Goal: Task Accomplishment & Management: Use online tool/utility

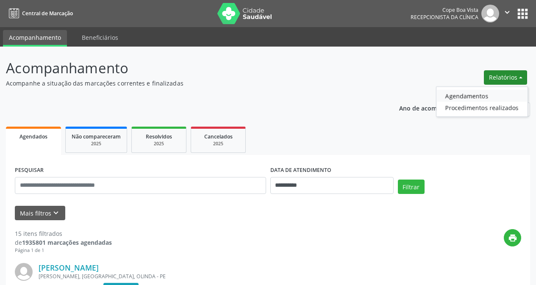
click at [485, 93] on link "Agendamentos" at bounding box center [481, 96] width 91 height 12
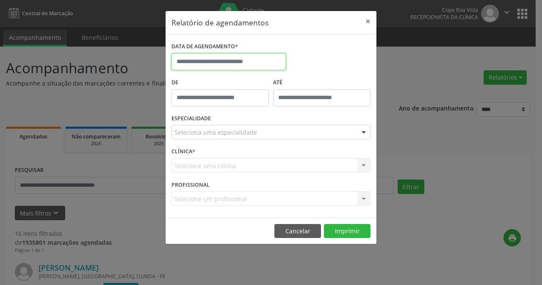
click at [214, 59] on input "text" at bounding box center [229, 61] width 114 height 17
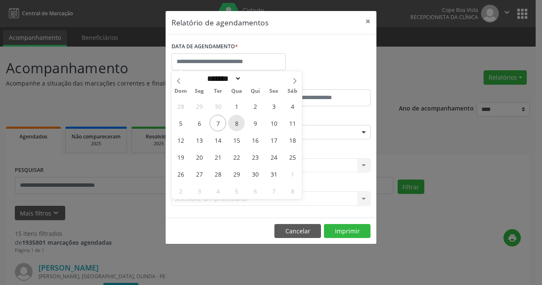
click at [238, 121] on span "8" at bounding box center [236, 123] width 17 height 17
type input "**********"
click at [238, 121] on span "8" at bounding box center [236, 123] width 17 height 17
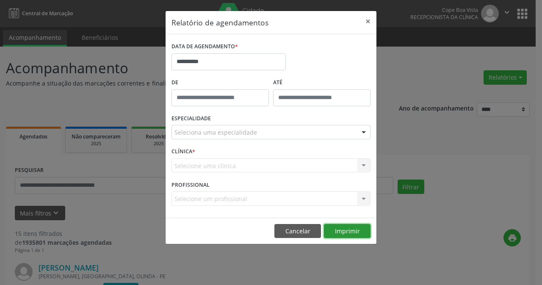
click at [337, 228] on button "Imprimir" at bounding box center [347, 231] width 47 height 14
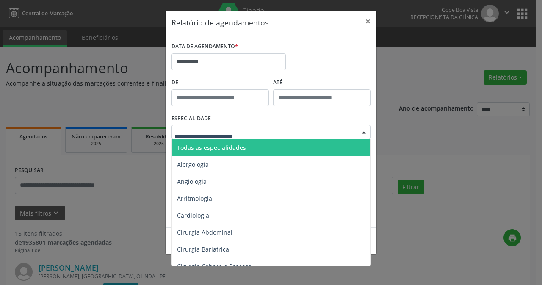
click at [320, 136] on div at bounding box center [271, 132] width 199 height 14
click at [256, 150] on span "Todas as especialidades" at bounding box center [272, 147] width 200 height 17
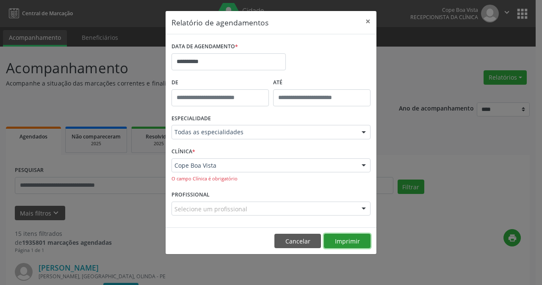
click at [331, 241] on button "Imprimir" at bounding box center [347, 241] width 47 height 14
